Goal: Task Accomplishment & Management: Complete application form

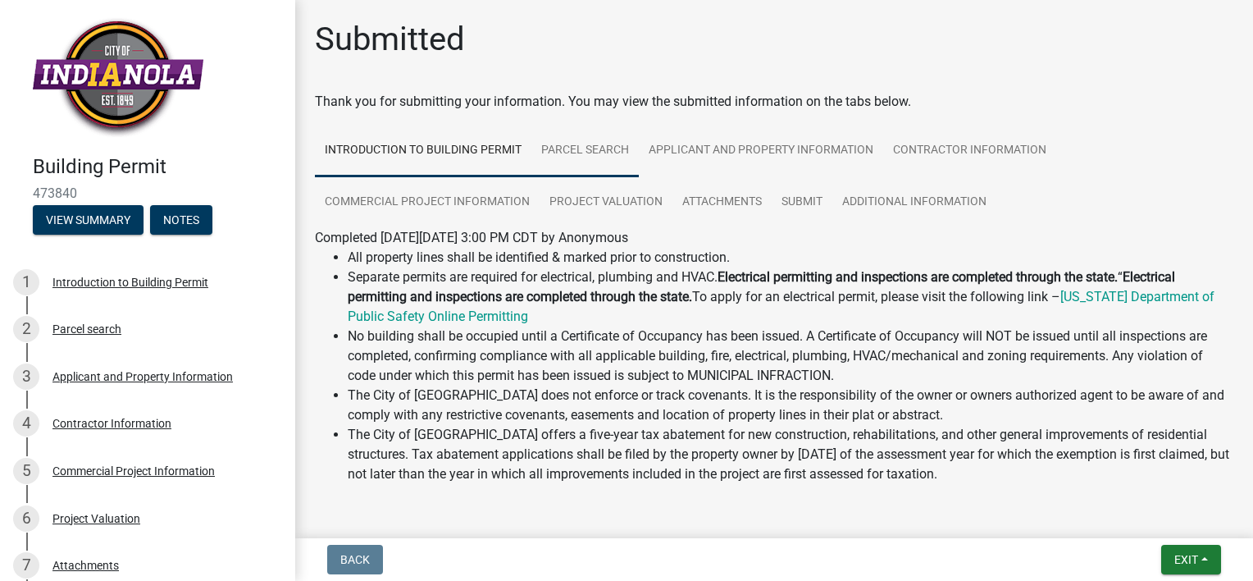
click at [576, 152] on link "Parcel search" at bounding box center [584, 151] width 107 height 52
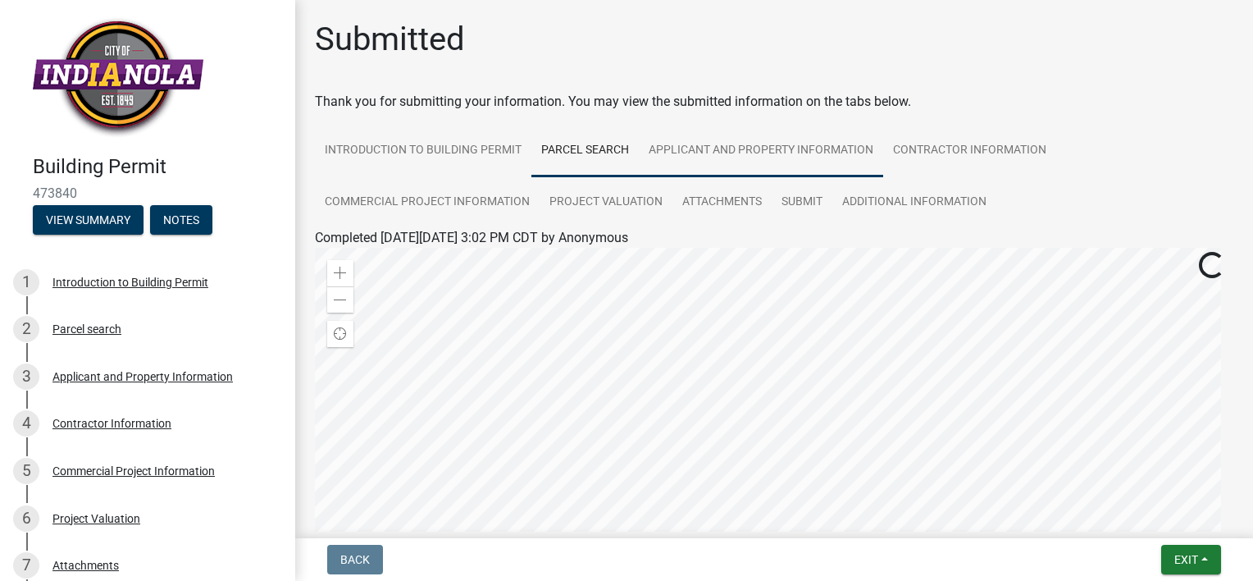
click at [701, 149] on link "Applicant and Property Information" at bounding box center [761, 151] width 244 height 52
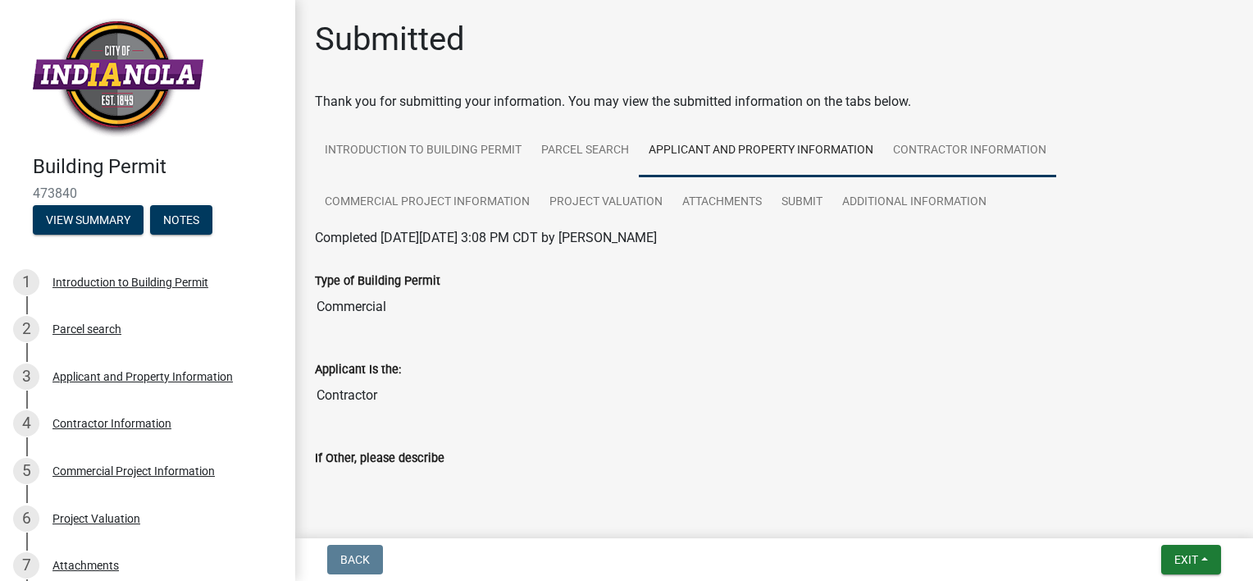
click at [975, 149] on link "Contractor Information" at bounding box center [969, 151] width 173 height 52
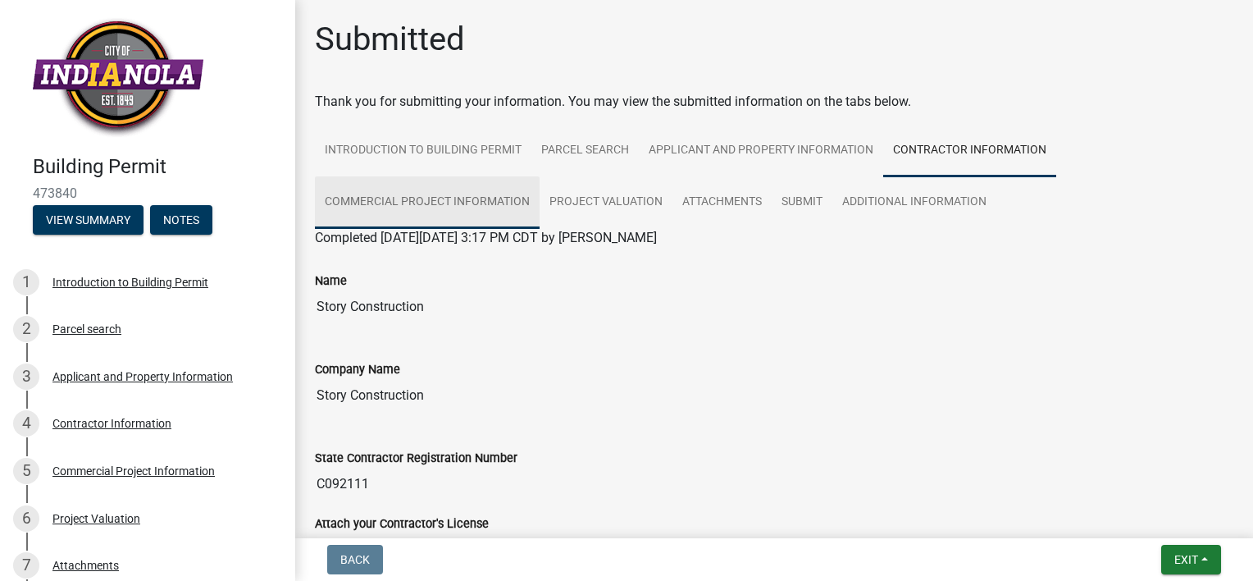
click at [423, 199] on link "Commercial Project Information" at bounding box center [427, 202] width 225 height 52
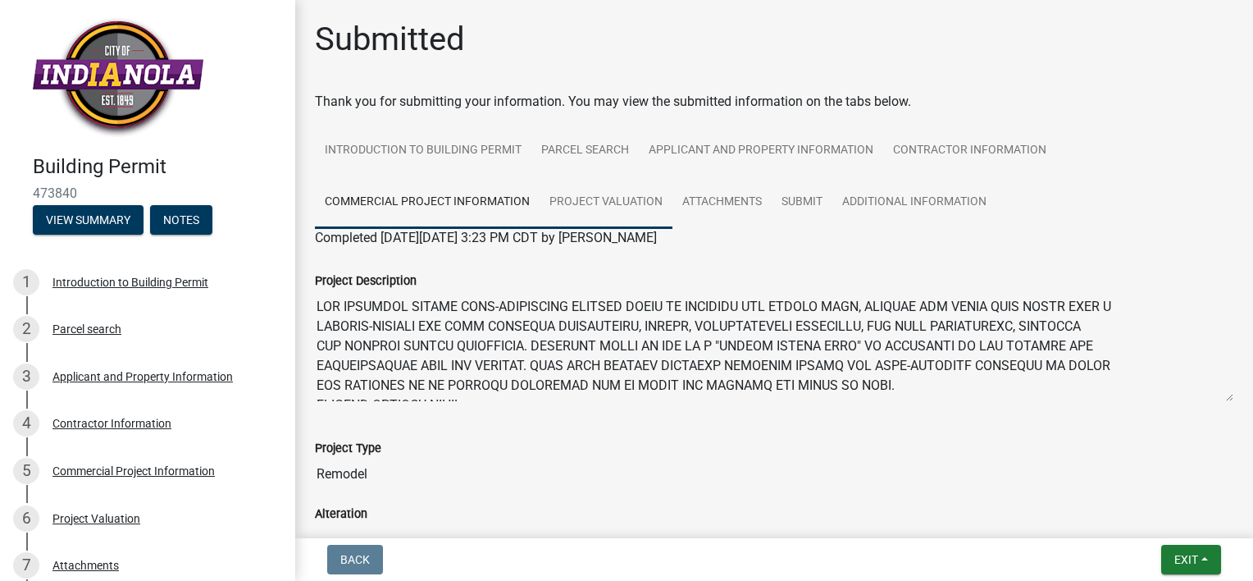
click at [588, 200] on link "Project Valuation" at bounding box center [606, 202] width 133 height 52
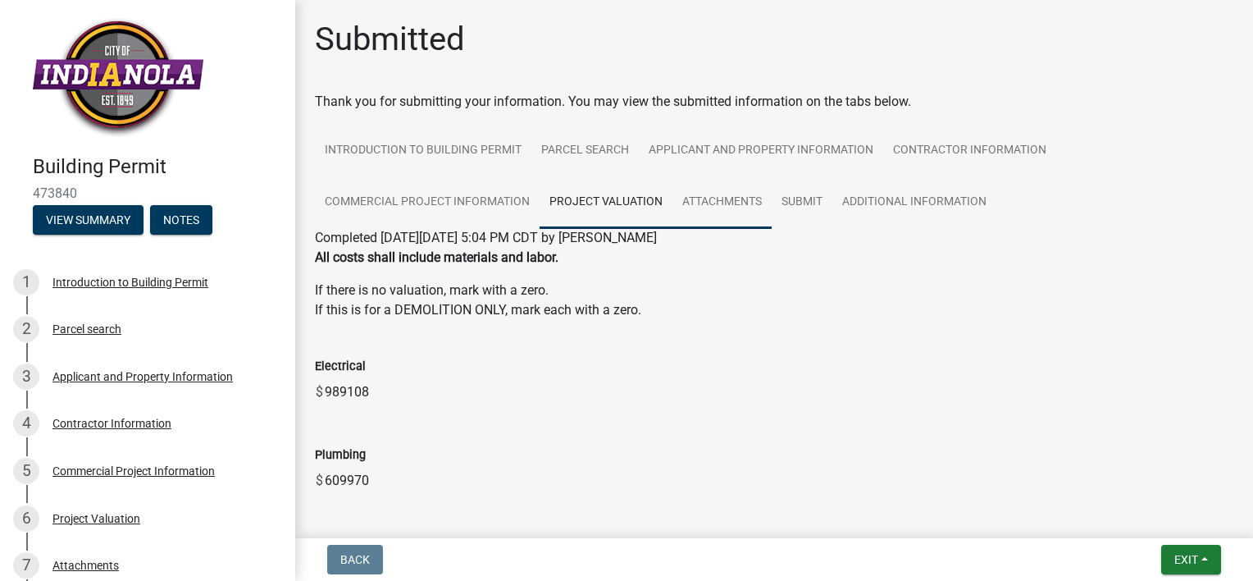
click at [746, 211] on link "Attachments" at bounding box center [721, 202] width 99 height 52
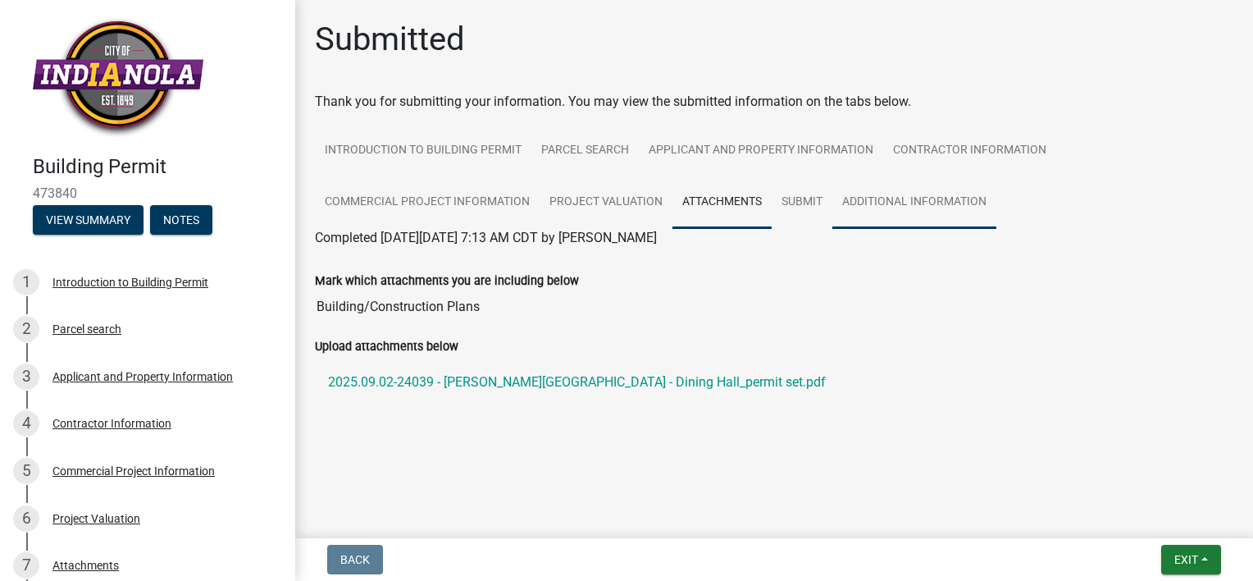
click at [891, 203] on link "Additional Information" at bounding box center [914, 202] width 164 height 52
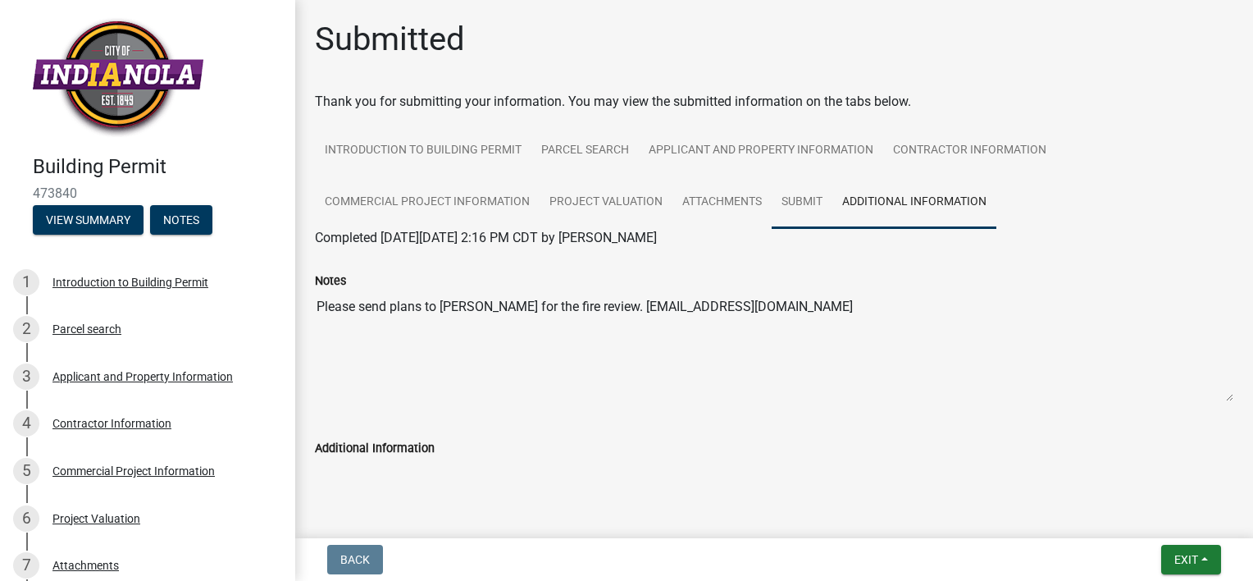
click at [810, 208] on link "Submit" at bounding box center [802, 202] width 61 height 52
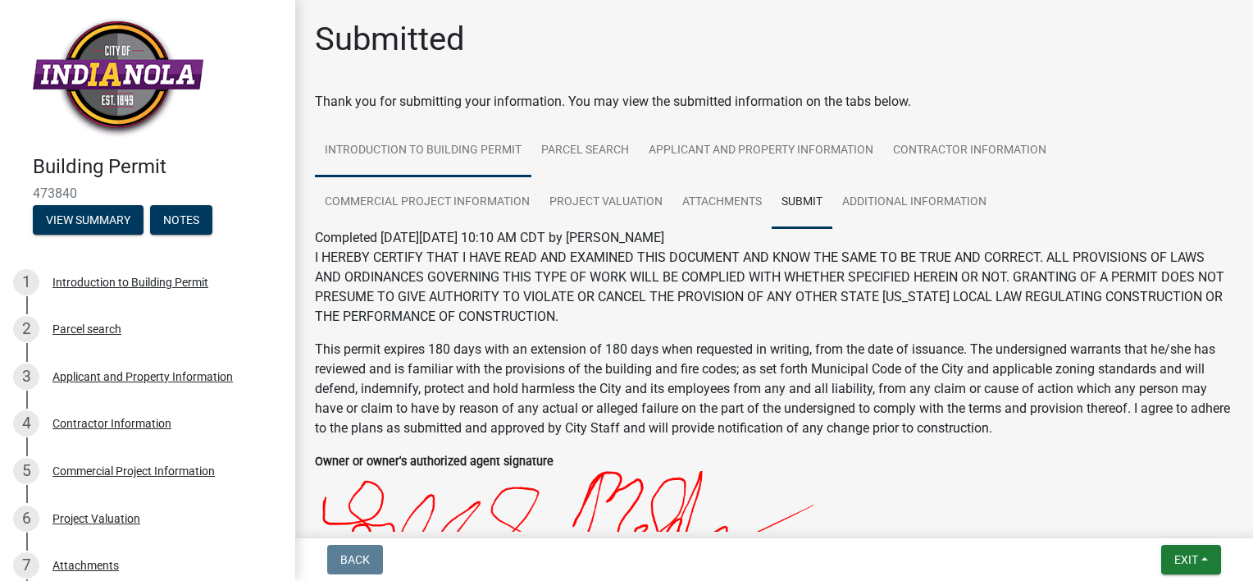
click at [438, 150] on link "Introduction to Building Permit" at bounding box center [423, 151] width 216 height 52
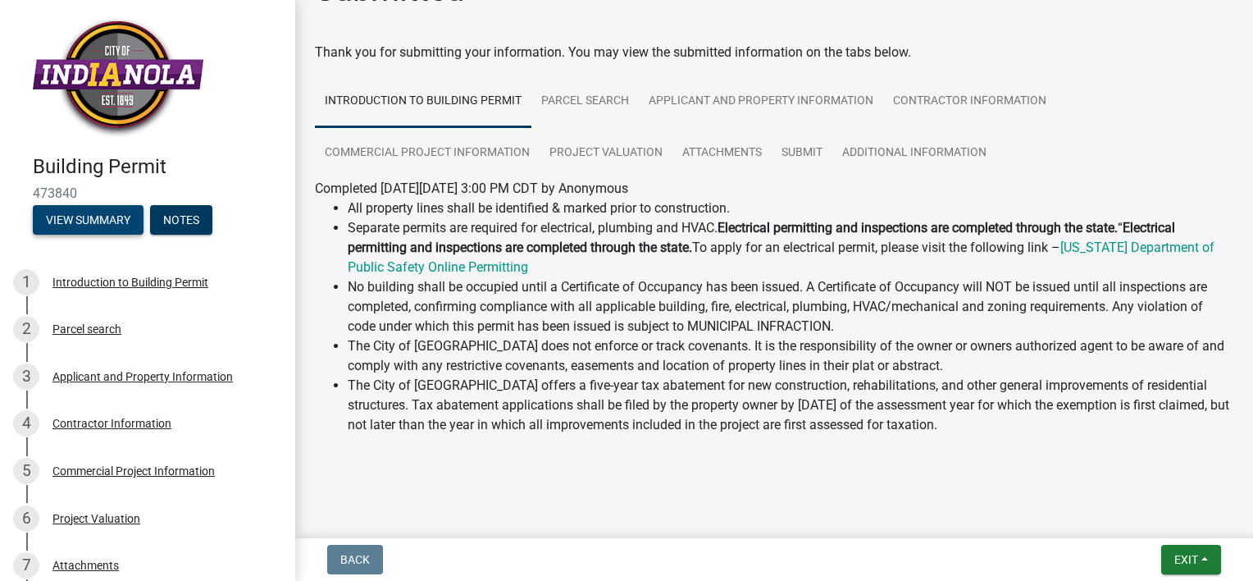
click at [94, 221] on button "View Summary" at bounding box center [88, 220] width 111 height 30
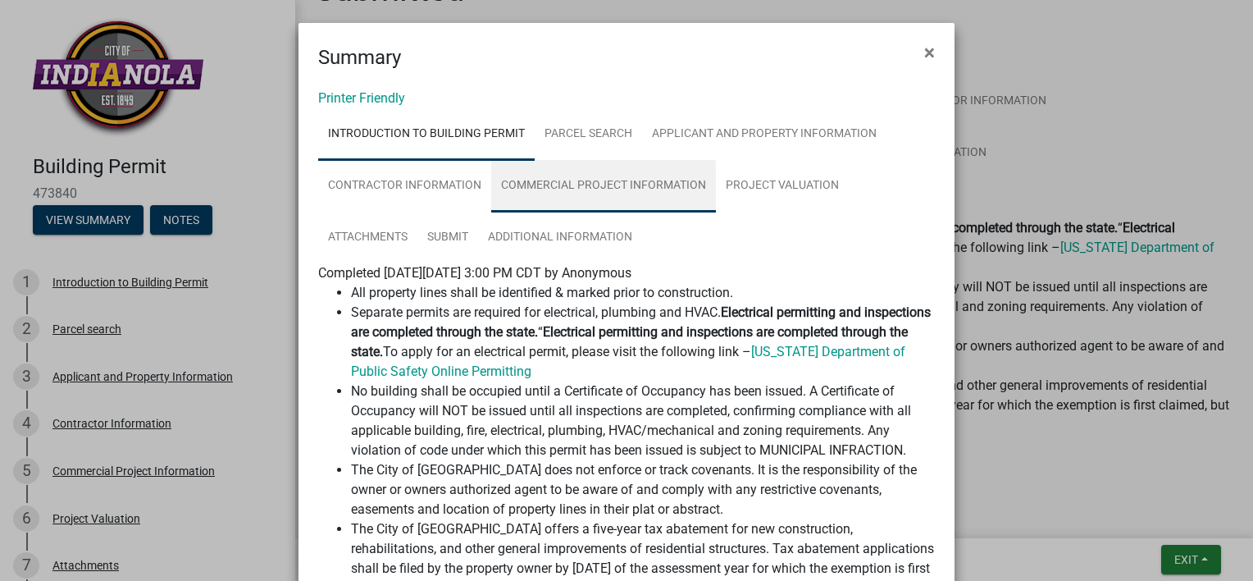
click at [583, 167] on link "Commercial Project Information" at bounding box center [603, 186] width 225 height 52
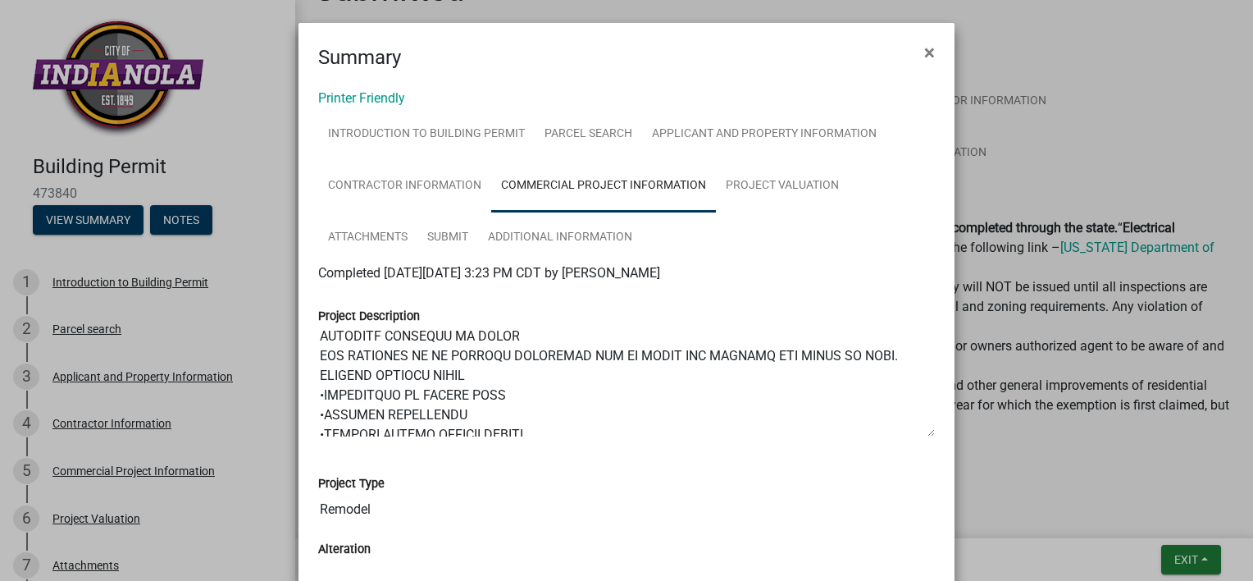
scroll to position [433, 0]
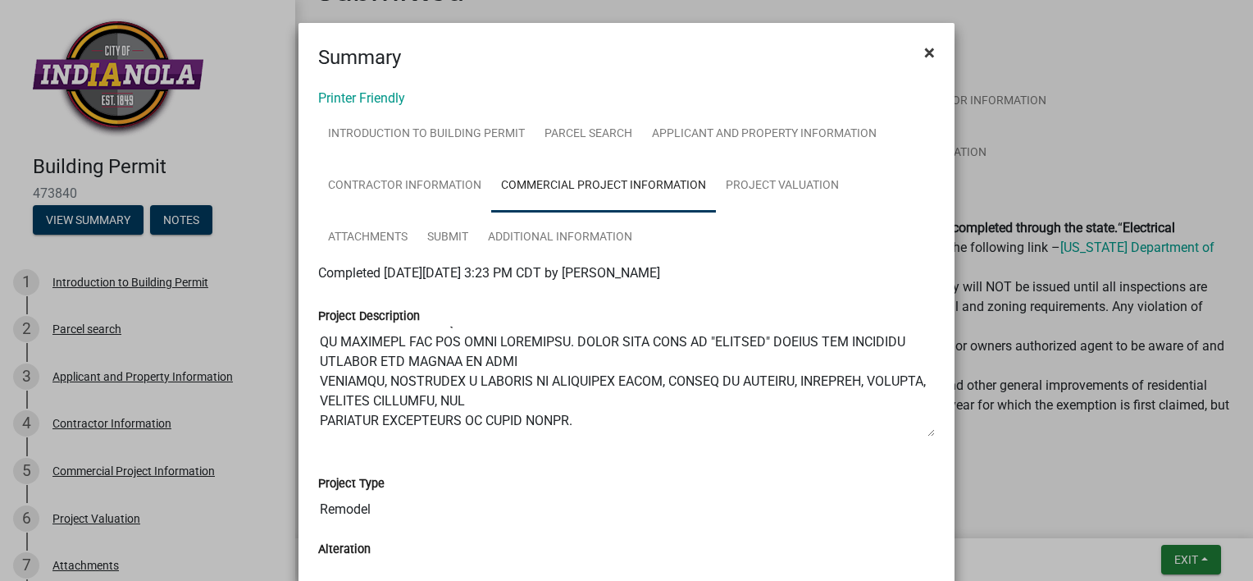
click at [924, 54] on span "×" at bounding box center [929, 52] width 11 height 23
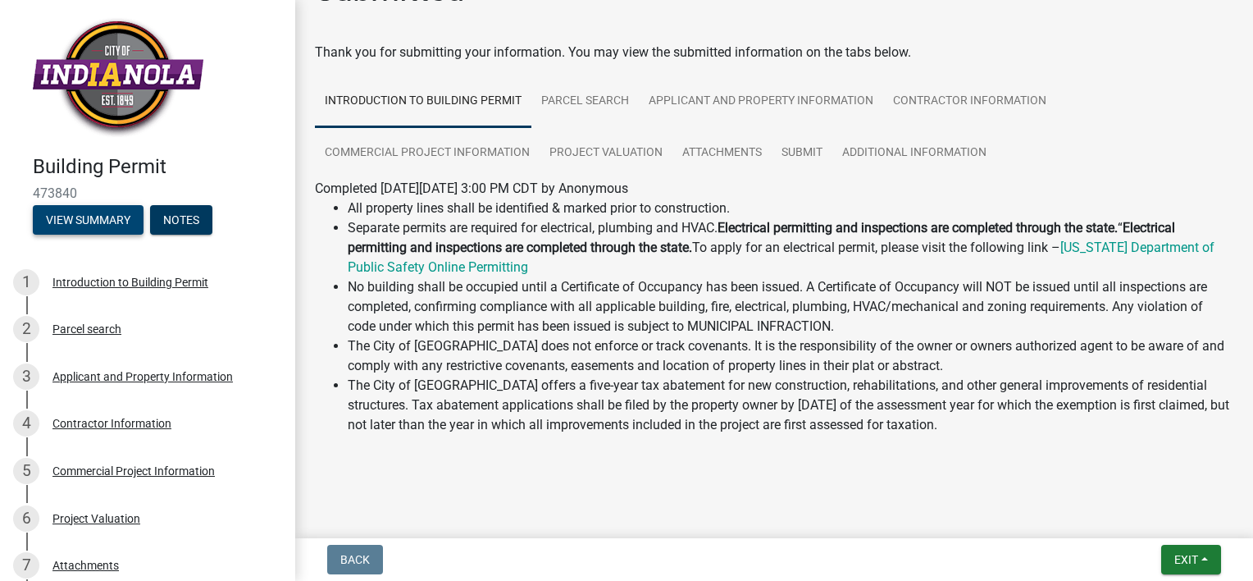
scroll to position [0, 0]
